Goal: Navigation & Orientation: Find specific page/section

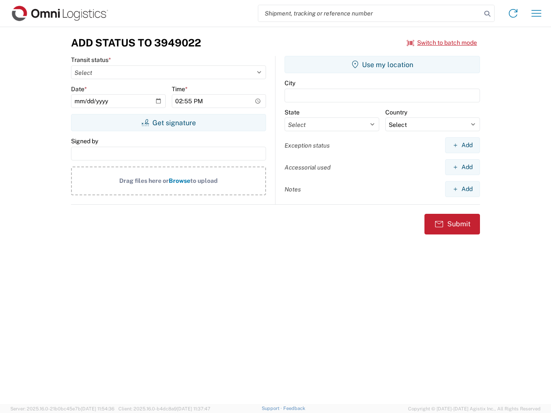
click at [370, 13] on input "search" at bounding box center [369, 13] width 223 height 16
click at [487, 14] on icon at bounding box center [487, 14] width 12 height 12
click at [513, 13] on icon at bounding box center [513, 13] width 14 height 14
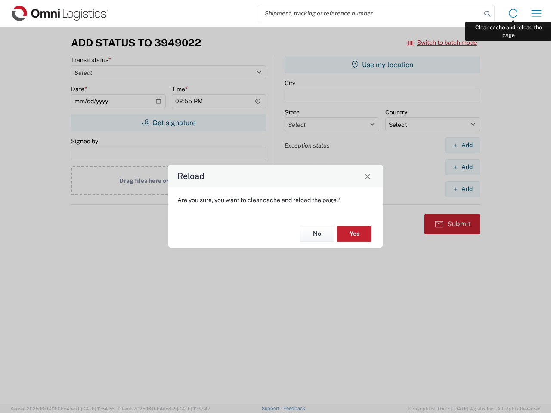
click at [536, 13] on div "Reload Are you sure, you want to clear cache and reload the page? No Yes" at bounding box center [275, 206] width 551 height 413
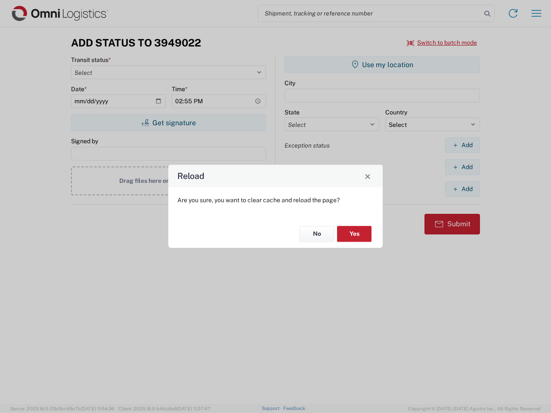
click at [442, 43] on div "Reload Are you sure, you want to clear cache and reload the page? No Yes" at bounding box center [275, 206] width 551 height 413
click at [168, 123] on div "Reload Are you sure, you want to clear cache and reload the page? No Yes" at bounding box center [275, 206] width 551 height 413
click at [382, 65] on div "Reload Are you sure, you want to clear cache and reload the page? No Yes" at bounding box center [275, 206] width 551 height 413
click at [462, 145] on div "Reload Are you sure, you want to clear cache and reload the page? No Yes" at bounding box center [275, 206] width 551 height 413
click at [462, 167] on div "Reload Are you sure, you want to clear cache and reload the page? No Yes" at bounding box center [275, 206] width 551 height 413
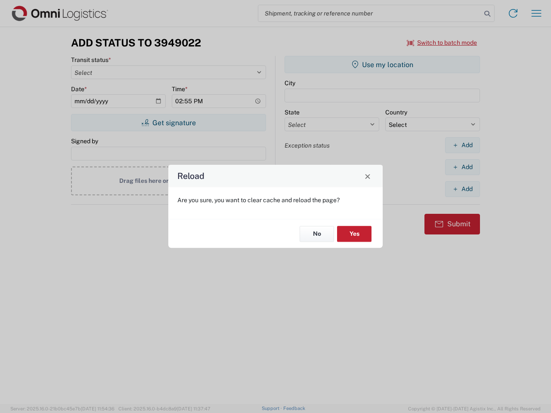
click at [462, 189] on div "Reload Are you sure, you want to clear cache and reload the page? No Yes" at bounding box center [275, 206] width 551 height 413
